Goal: Navigation & Orientation: Go to known website

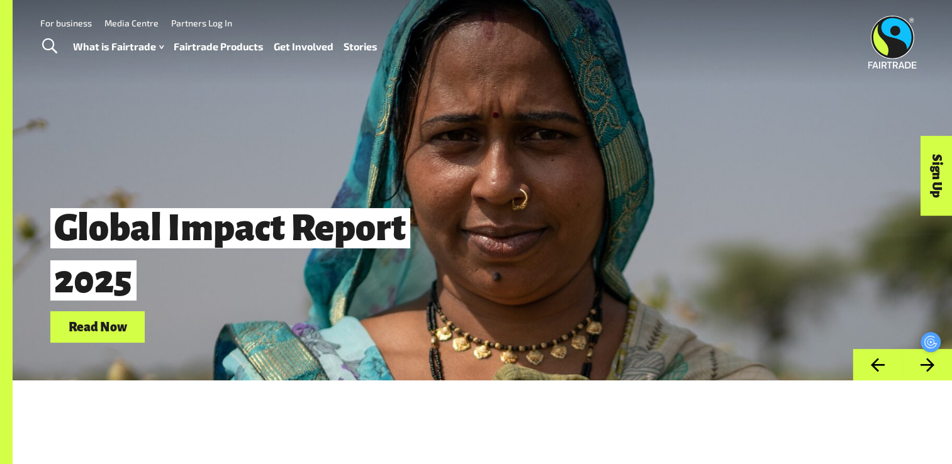
click at [894, 65] on img at bounding box center [892, 42] width 48 height 53
click at [894, 45] on img at bounding box center [892, 42] width 48 height 53
